Goal: Entertainment & Leisure: Consume media (video, audio)

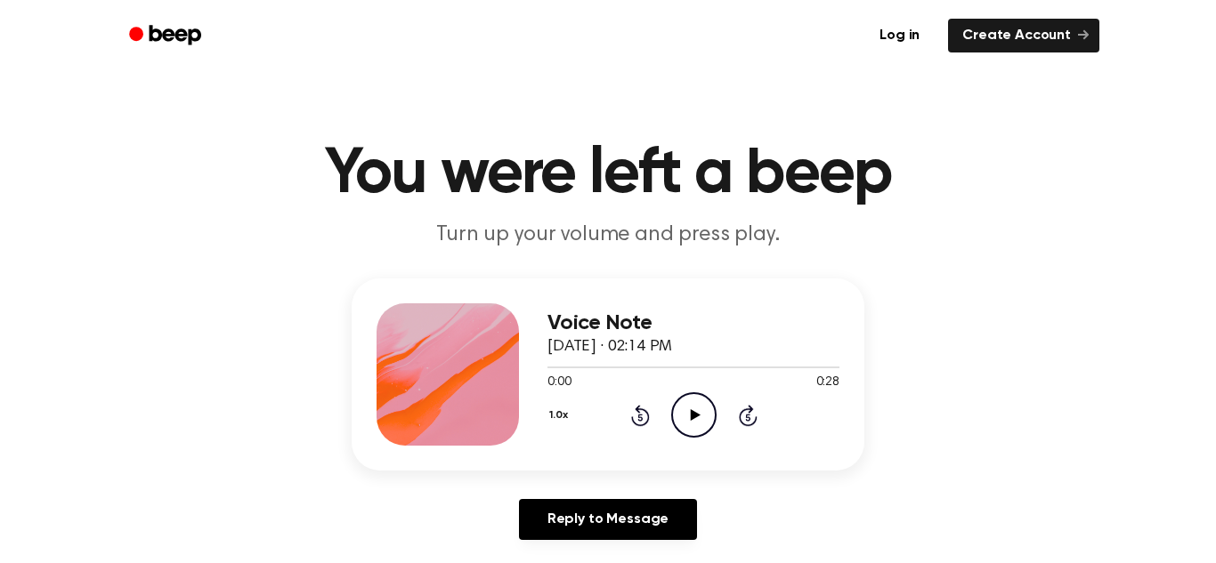
click at [360, 222] on p "Turn up your volume and press play." at bounding box center [608, 235] width 684 height 29
click at [684, 432] on icon "Play Audio" at bounding box center [693, 414] width 45 height 45
click at [679, 397] on circle at bounding box center [694, 415] width 44 height 44
click at [708, 428] on icon "Play Audio" at bounding box center [693, 414] width 45 height 45
click at [699, 435] on icon "Play Audio" at bounding box center [693, 414] width 45 height 45
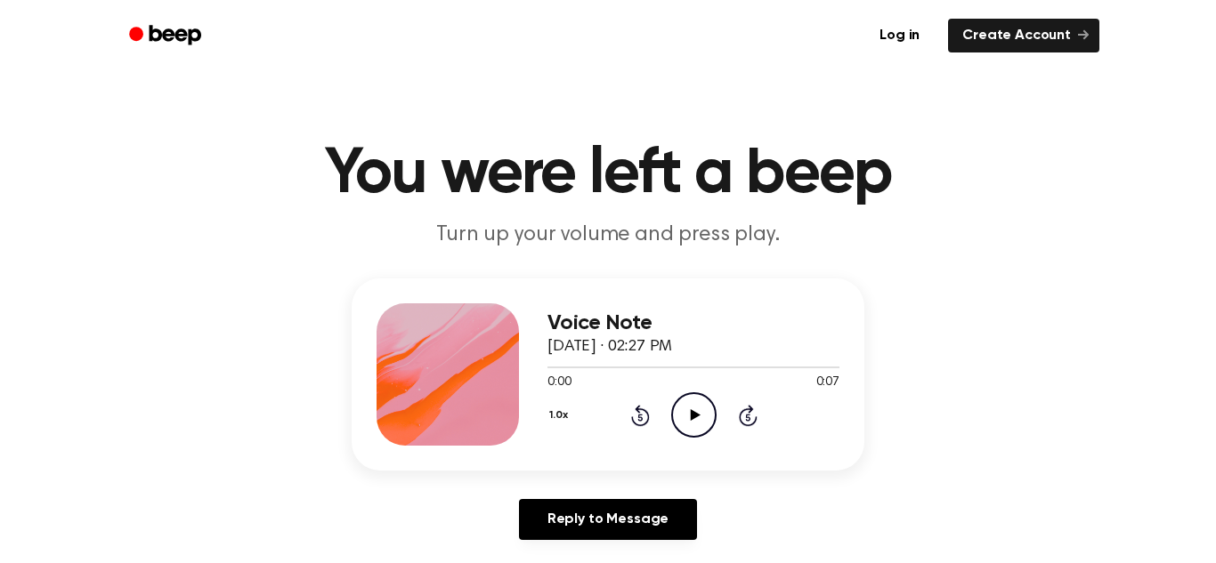
click at [700, 422] on icon "Play Audio" at bounding box center [693, 414] width 45 height 45
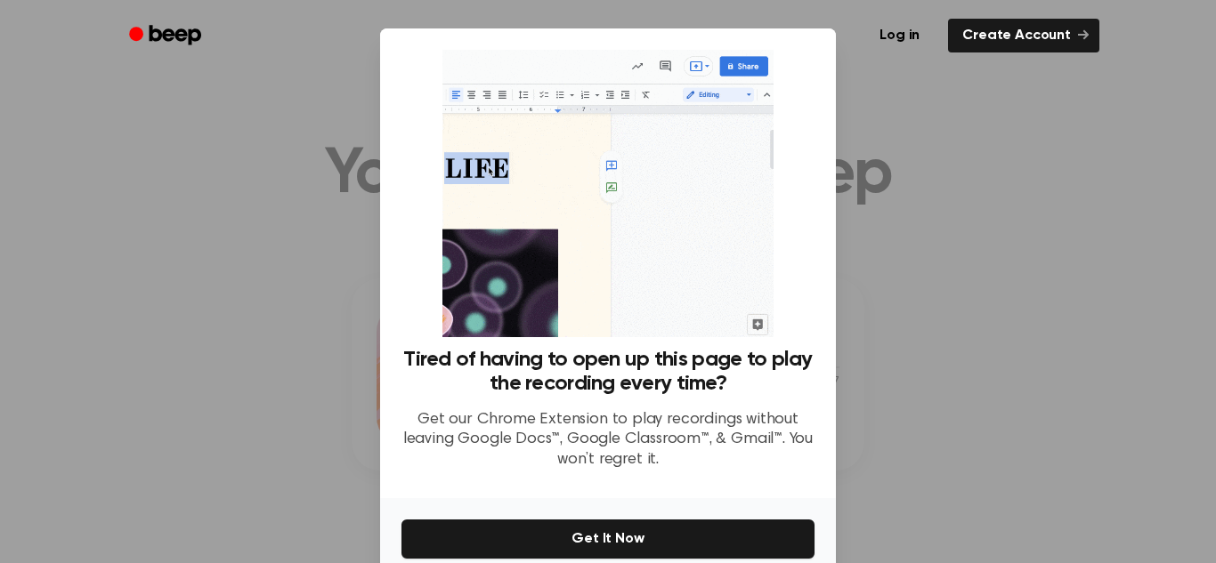
click at [1097, 82] on div at bounding box center [608, 281] width 1216 height 563
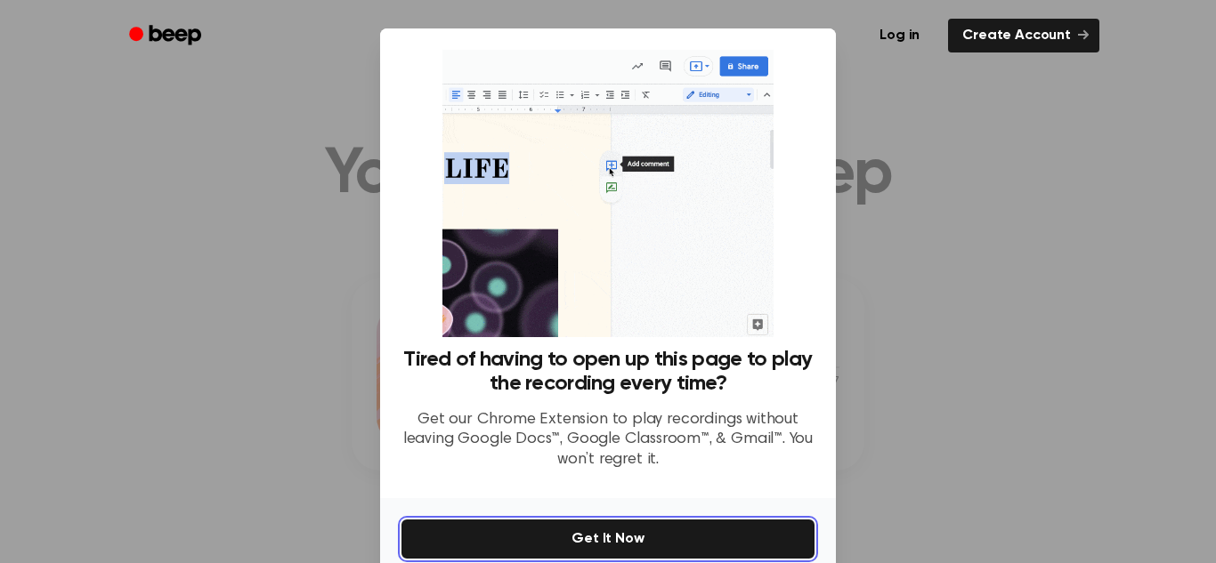
click at [677, 541] on button "Get It Now" at bounding box center [607, 539] width 413 height 39
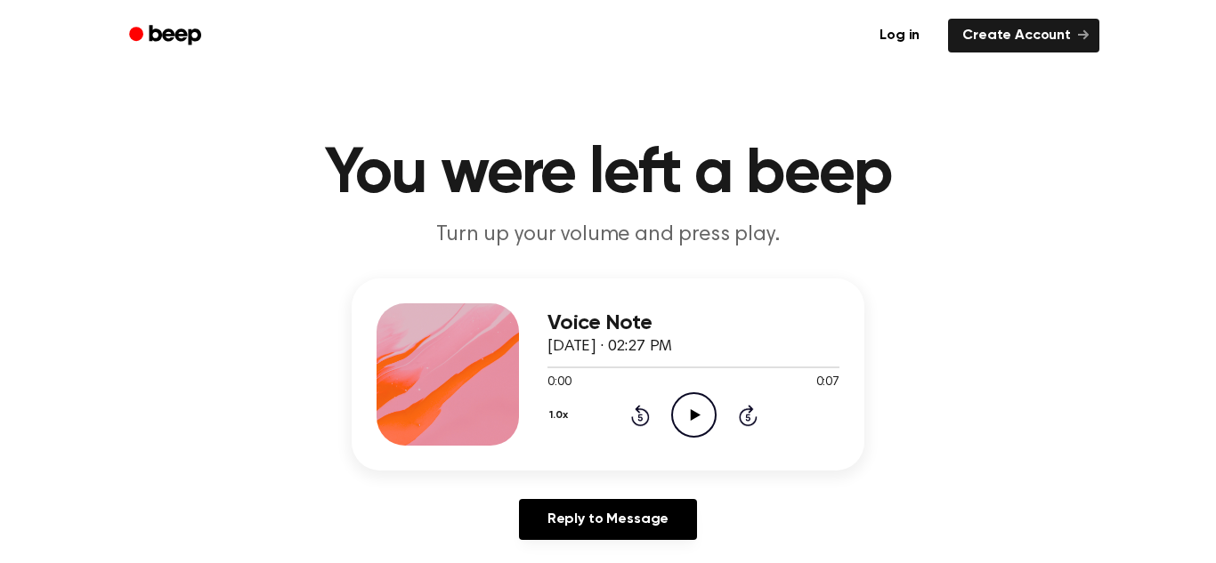
click at [689, 388] on div "0:00 0:07" at bounding box center [693, 383] width 292 height 19
click at [695, 401] on icon "Play Audio" at bounding box center [693, 414] width 45 height 45
click at [684, 400] on icon "Play Audio" at bounding box center [693, 414] width 45 height 45
click at [637, 413] on icon at bounding box center [640, 415] width 19 height 21
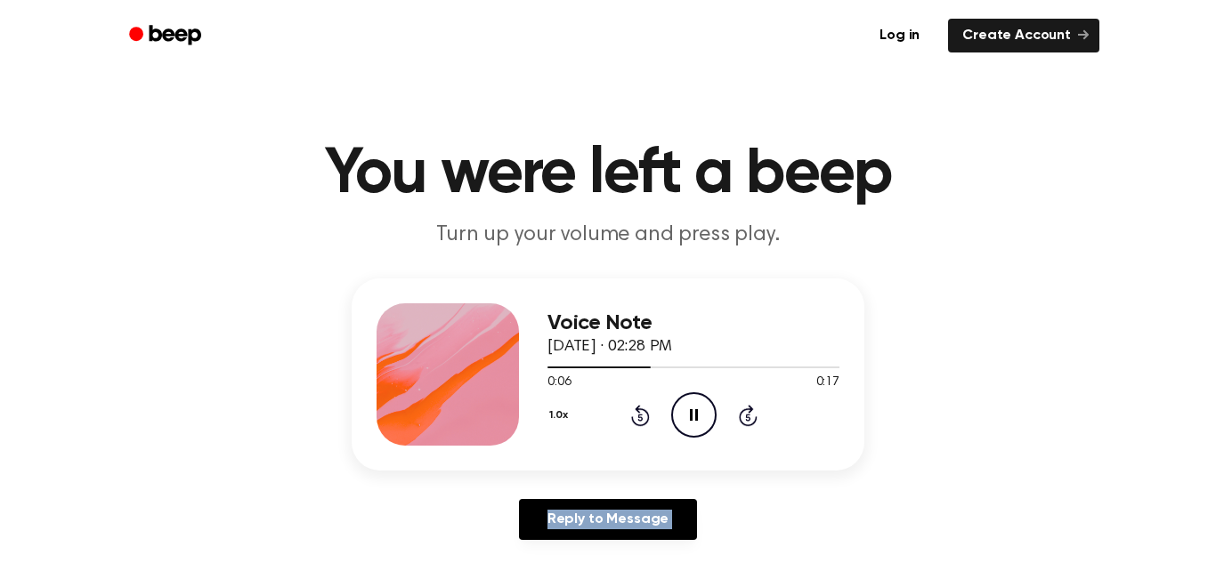
click at [637, 413] on icon at bounding box center [640, 415] width 19 height 21
click at [684, 428] on icon "Play Audio" at bounding box center [693, 414] width 45 height 45
click at [691, 427] on icon "Play Audio" at bounding box center [693, 414] width 45 height 45
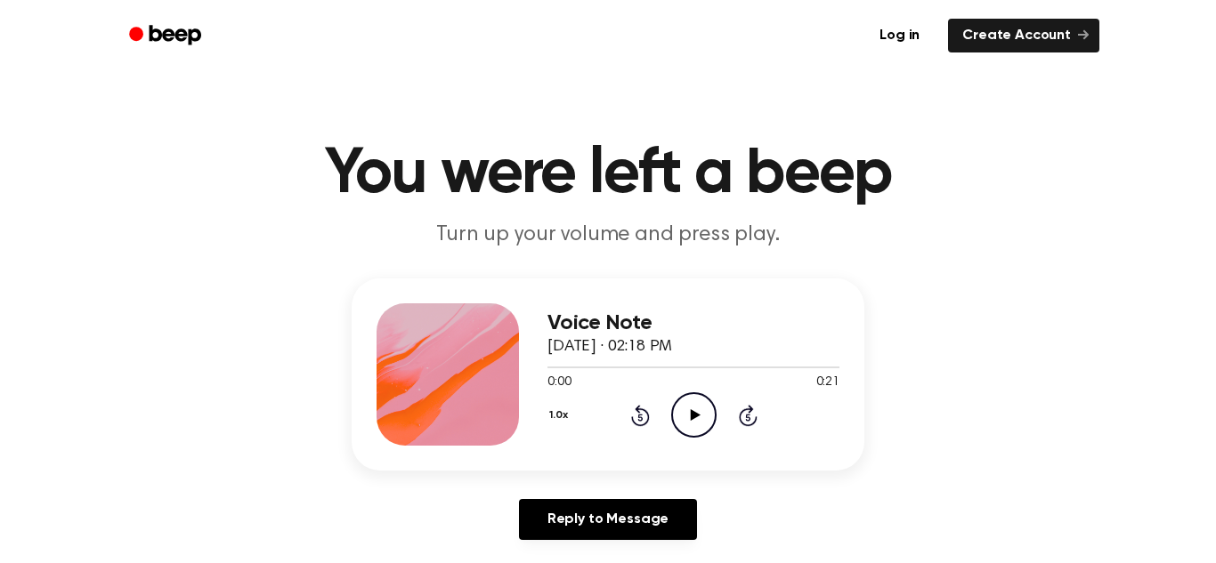
click at [677, 422] on icon "Play Audio" at bounding box center [693, 414] width 45 height 45
